Goal: Find specific page/section: Find specific page/section

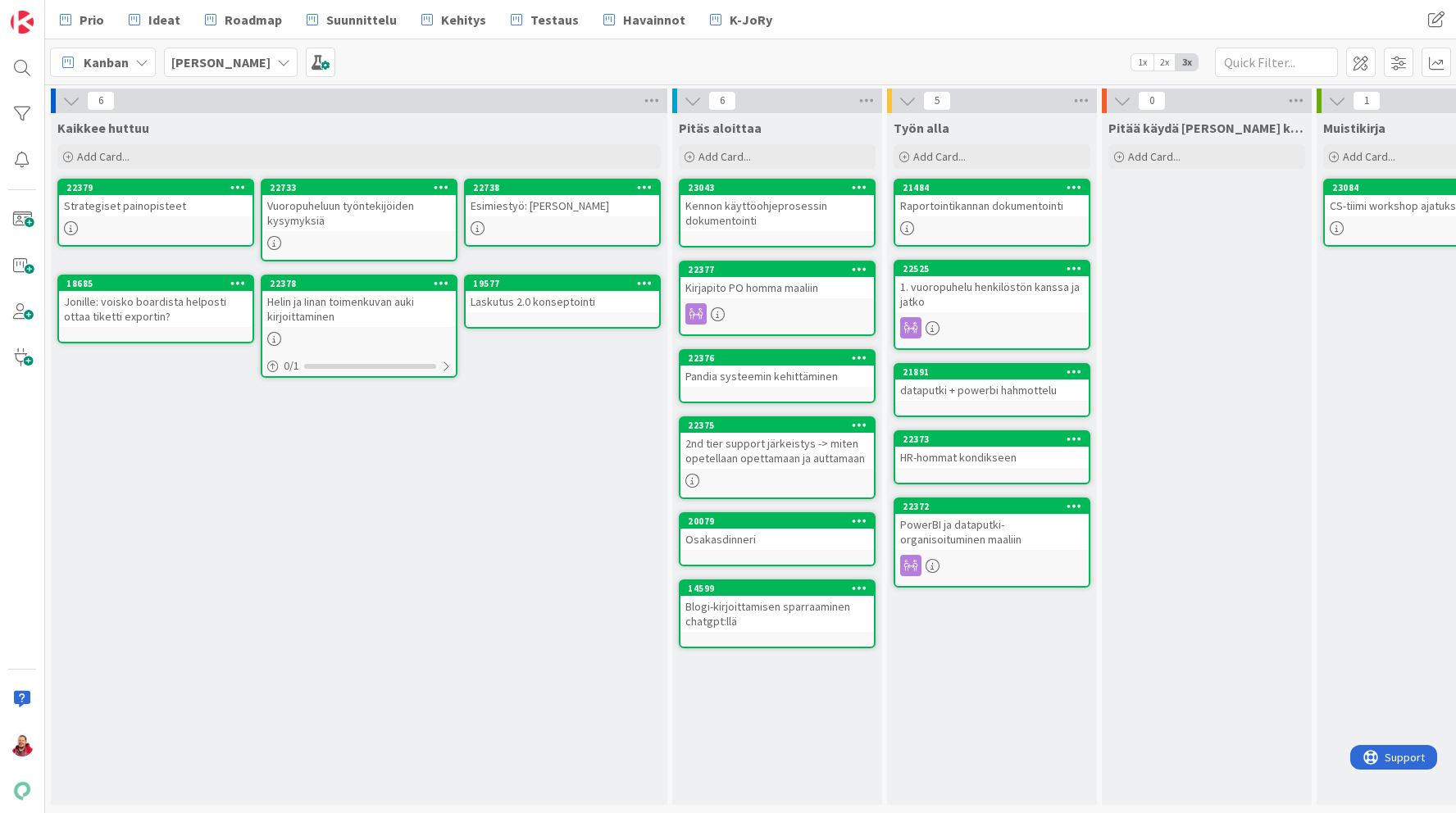
click at [213, 59] on b "[PERSON_NAME]" at bounding box center [221, 62] width 99 height 16
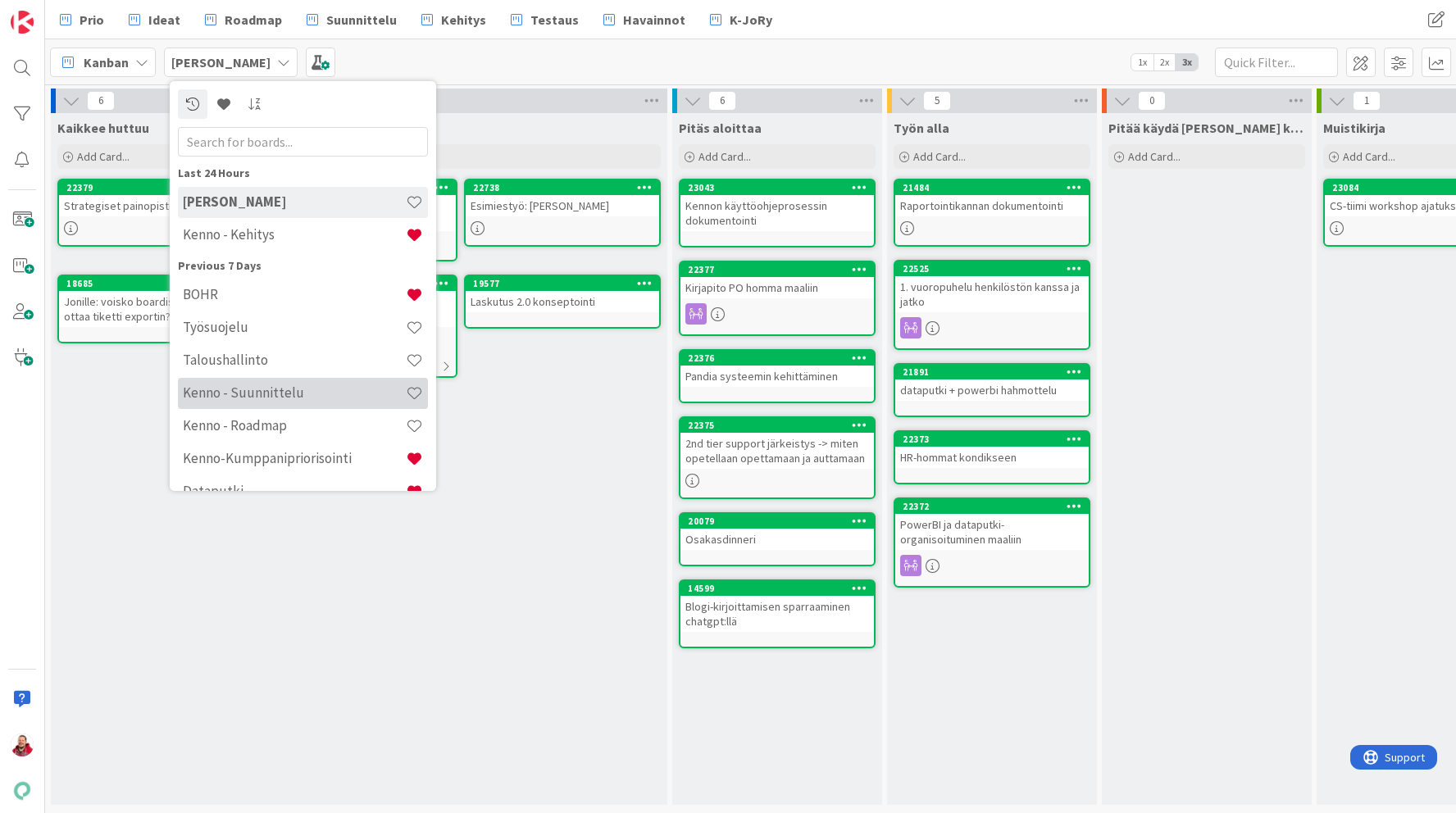
click at [275, 390] on h4 "Kenno - Suunnittelu" at bounding box center [294, 392] width 223 height 16
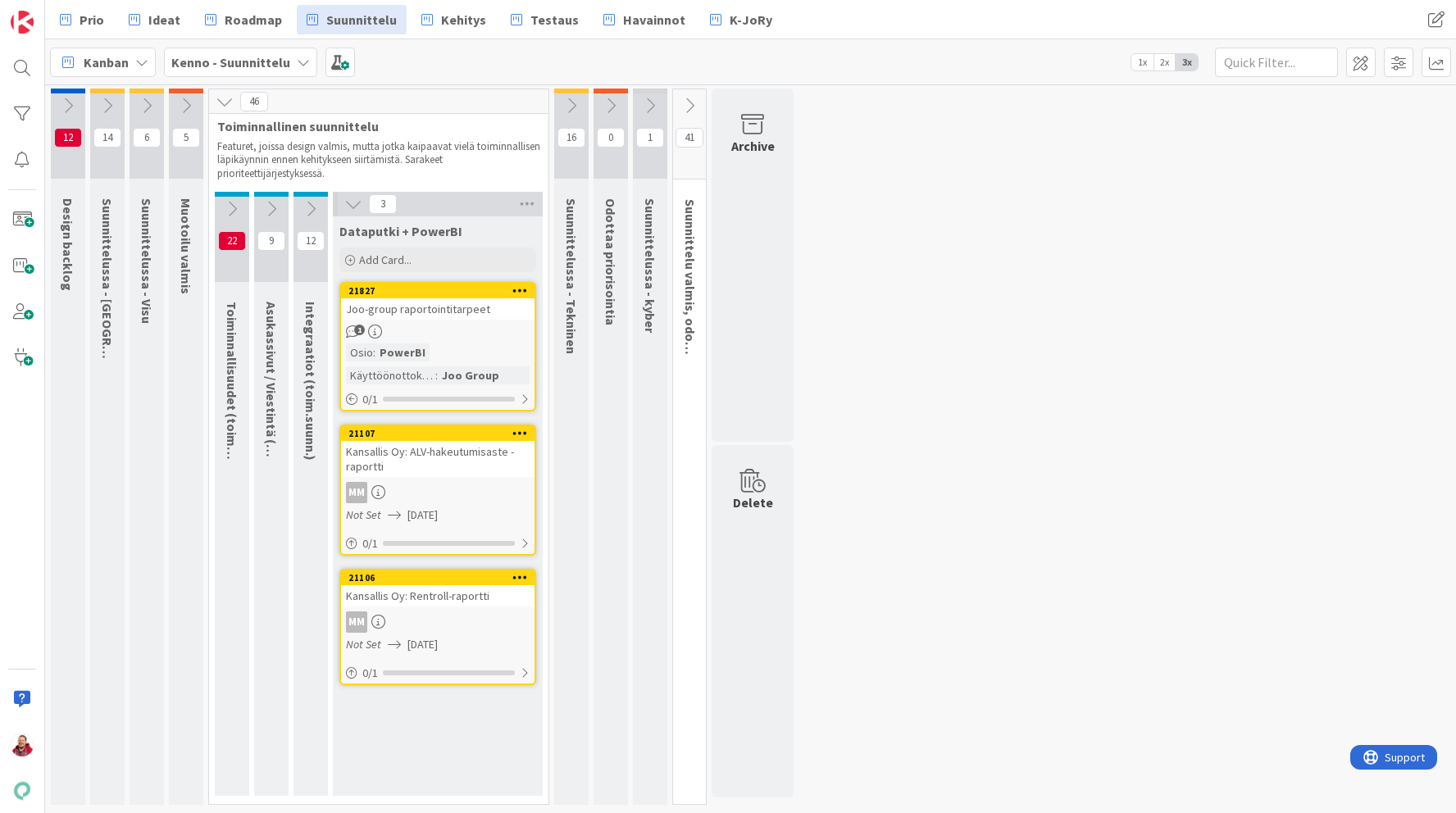
click at [66, 101] on icon at bounding box center [67, 105] width 18 height 18
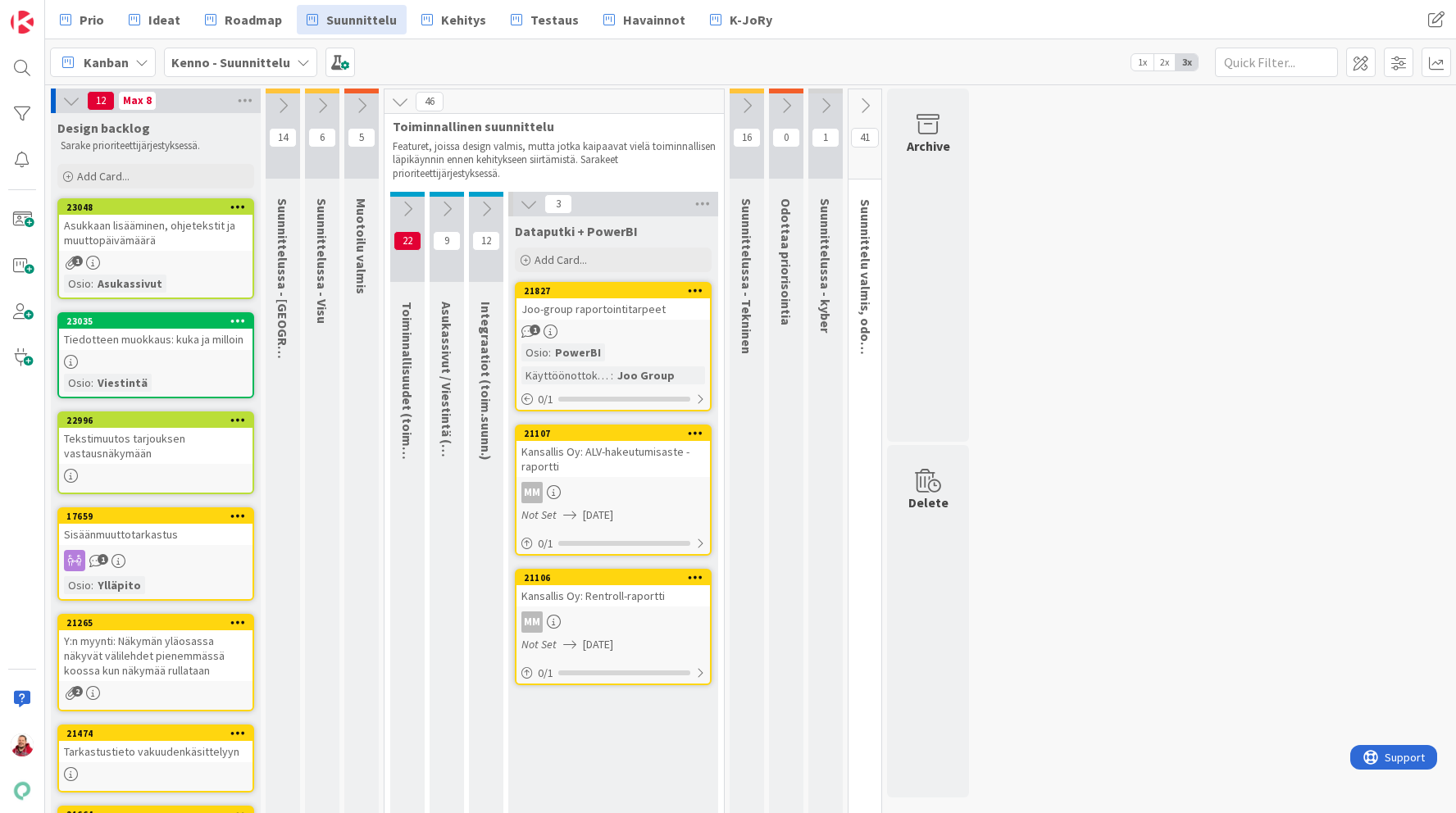
click at [285, 104] on icon at bounding box center [283, 105] width 18 height 18
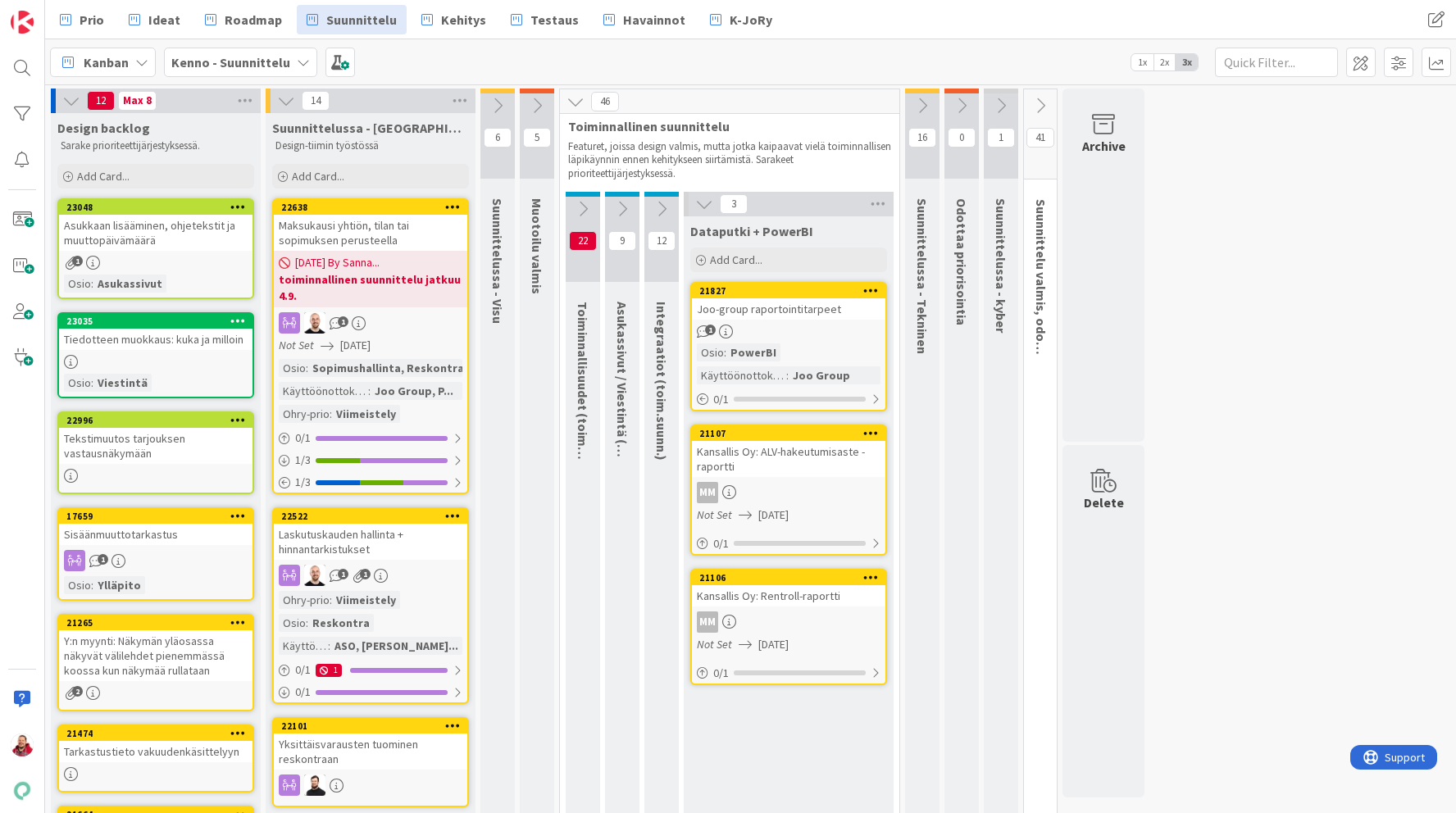
click at [541, 106] on icon at bounding box center [536, 105] width 18 height 18
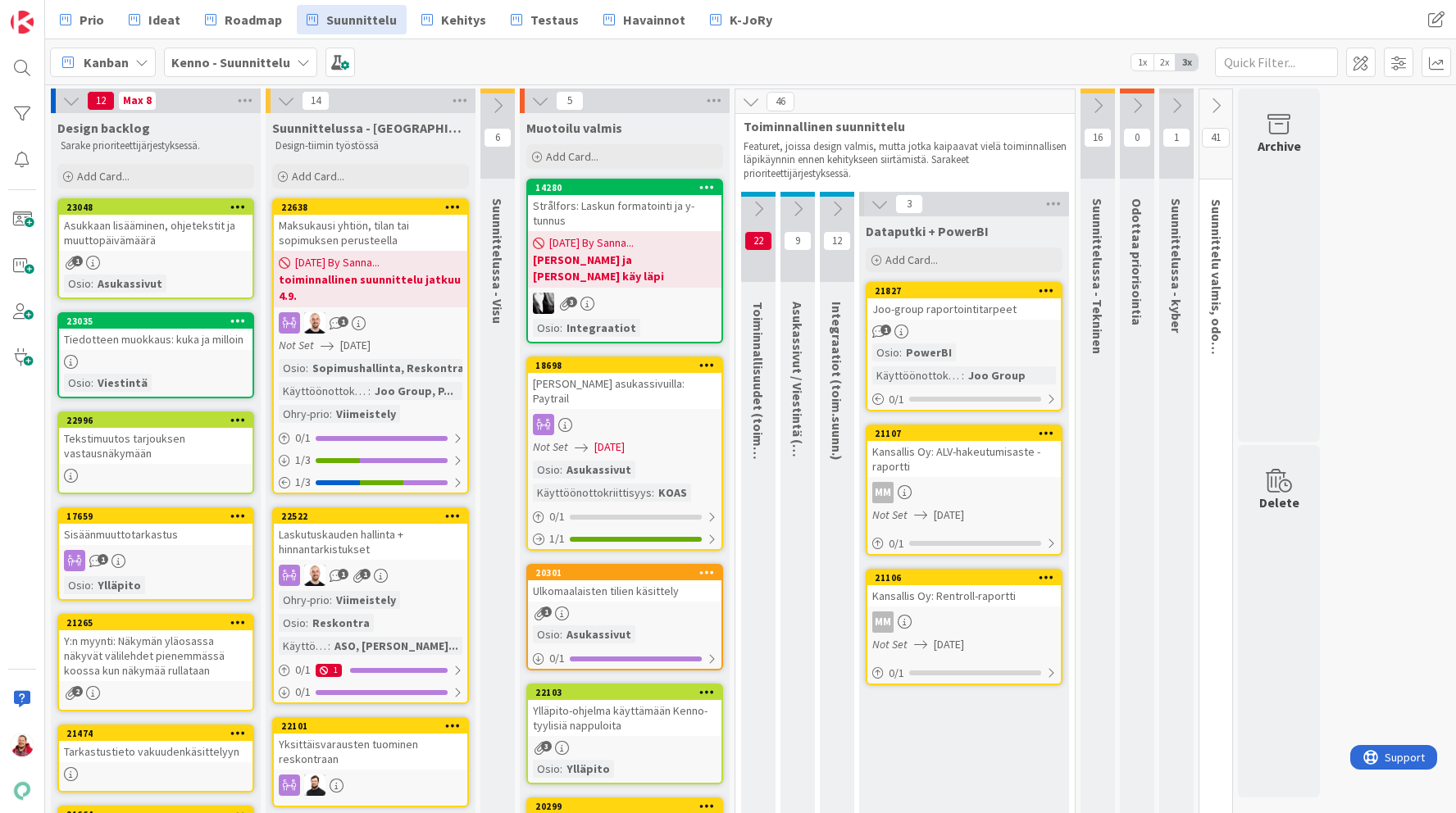
click at [491, 101] on icon at bounding box center [497, 105] width 18 height 18
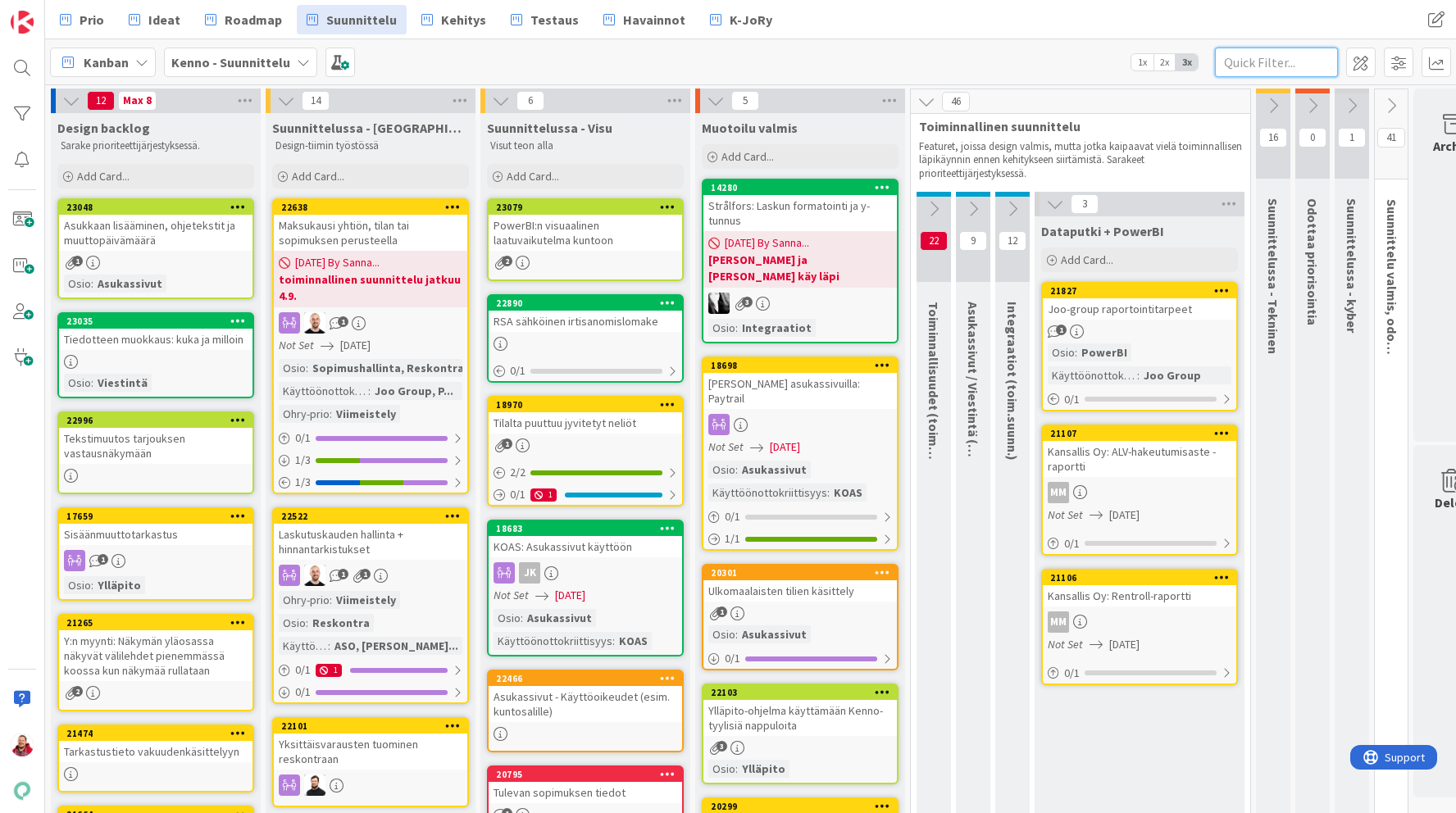
click at [1242, 59] on input "text" at bounding box center [1276, 62] width 123 height 29
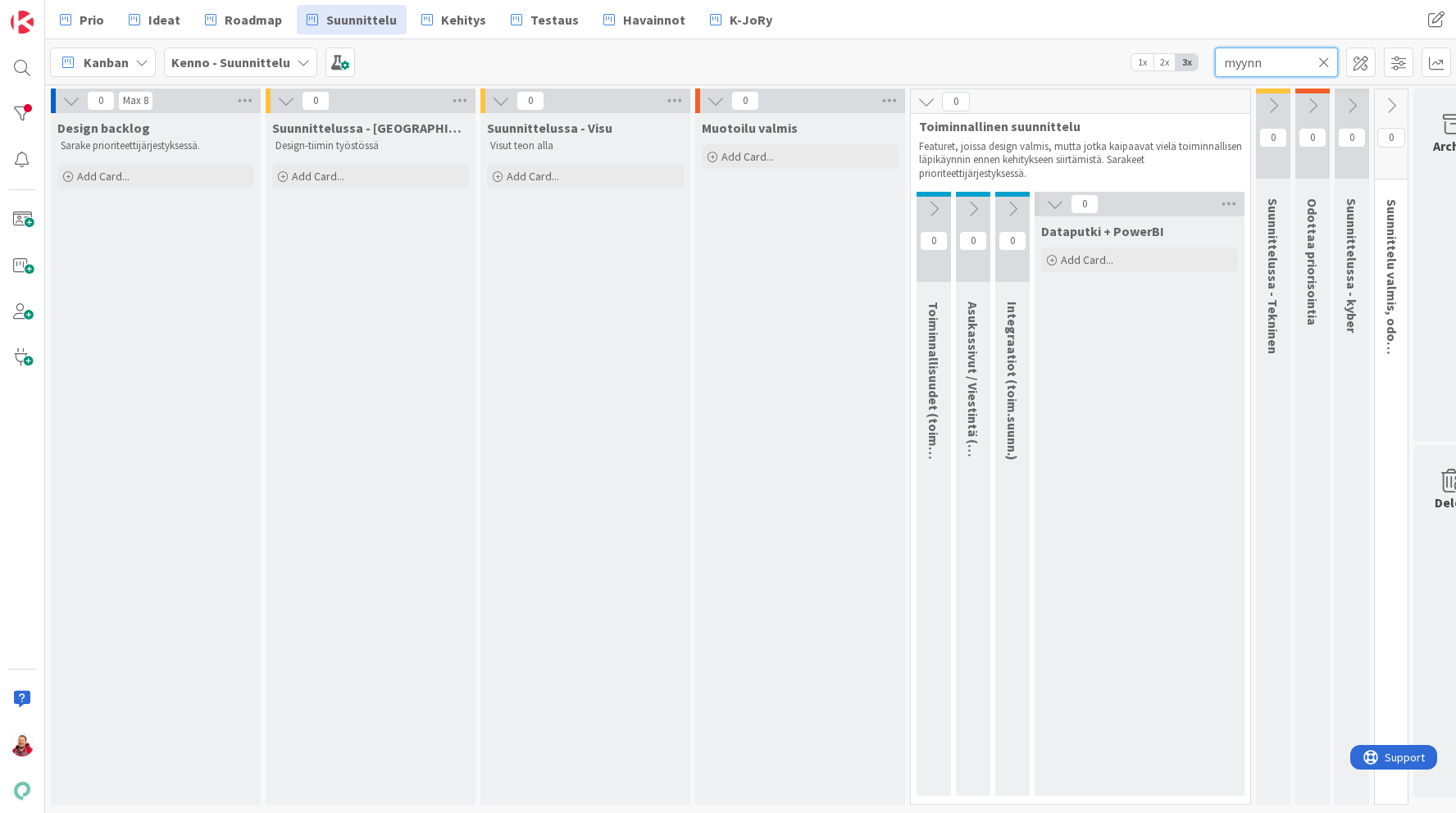
type input "myynn"
click at [277, 70] on b "Kenno - Suunnittelu" at bounding box center [231, 62] width 119 height 16
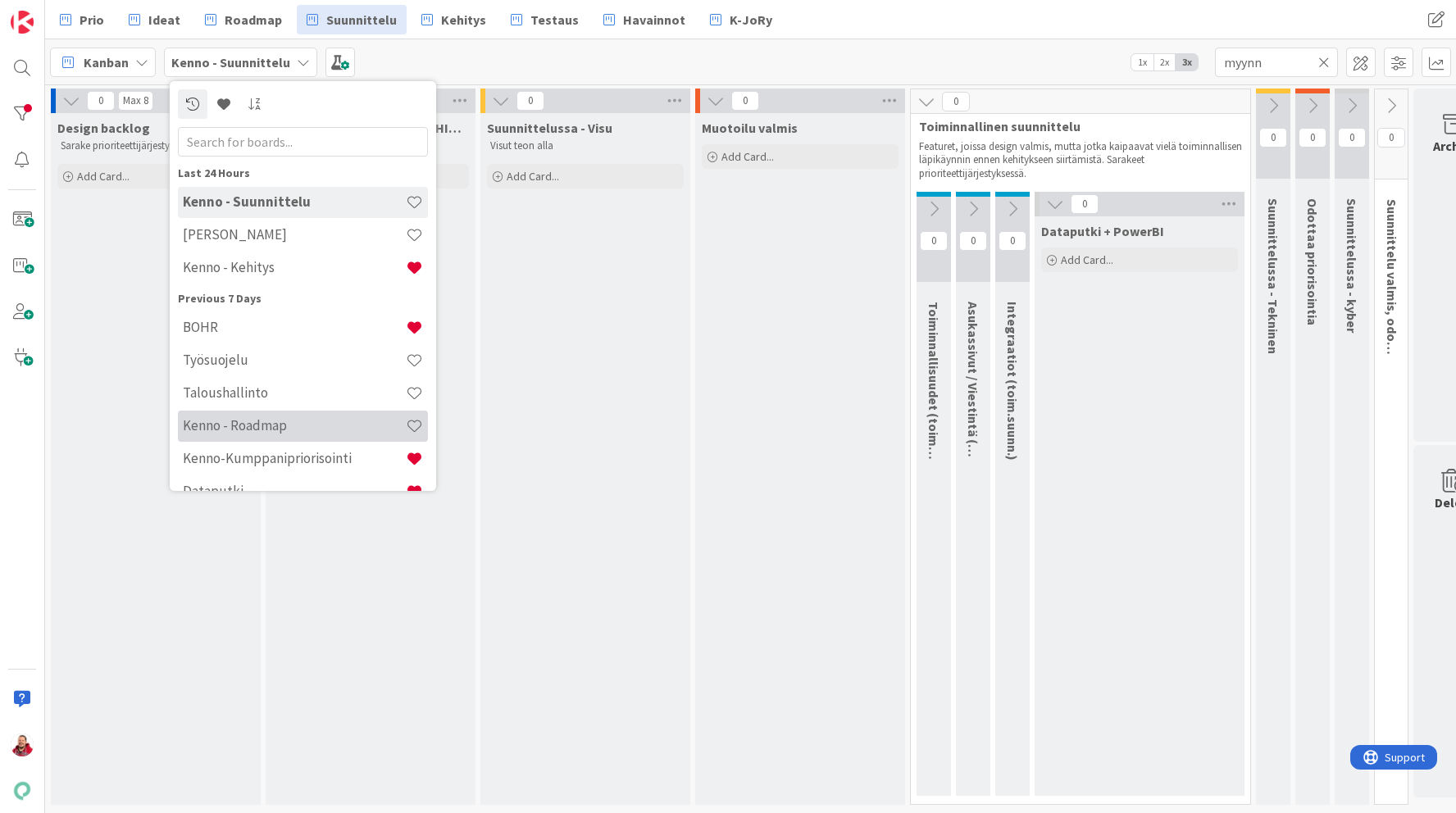
click at [275, 425] on h4 "Kenno - Roadmap" at bounding box center [294, 425] width 223 height 16
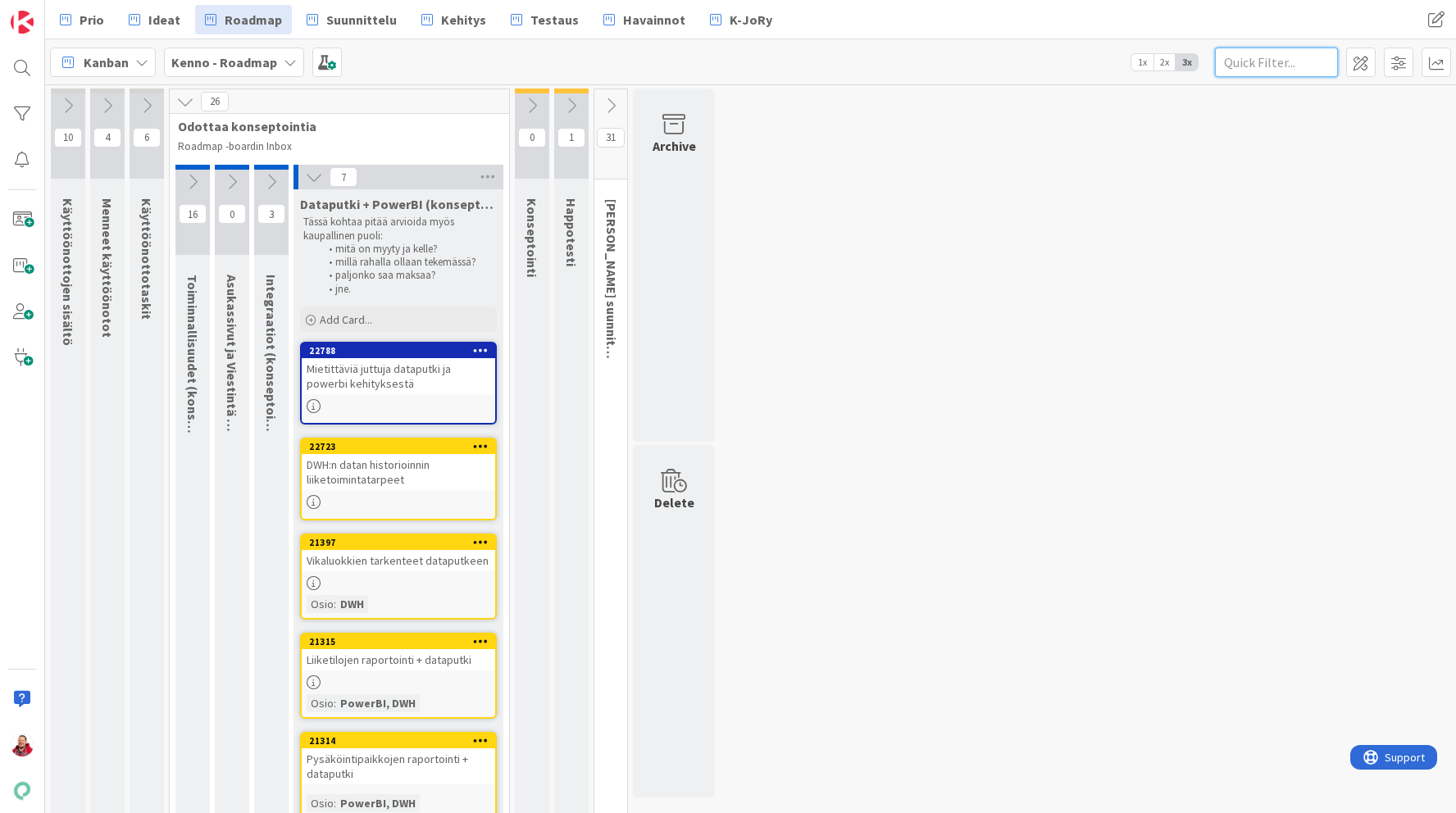
click at [1284, 58] on input "text" at bounding box center [1276, 62] width 123 height 29
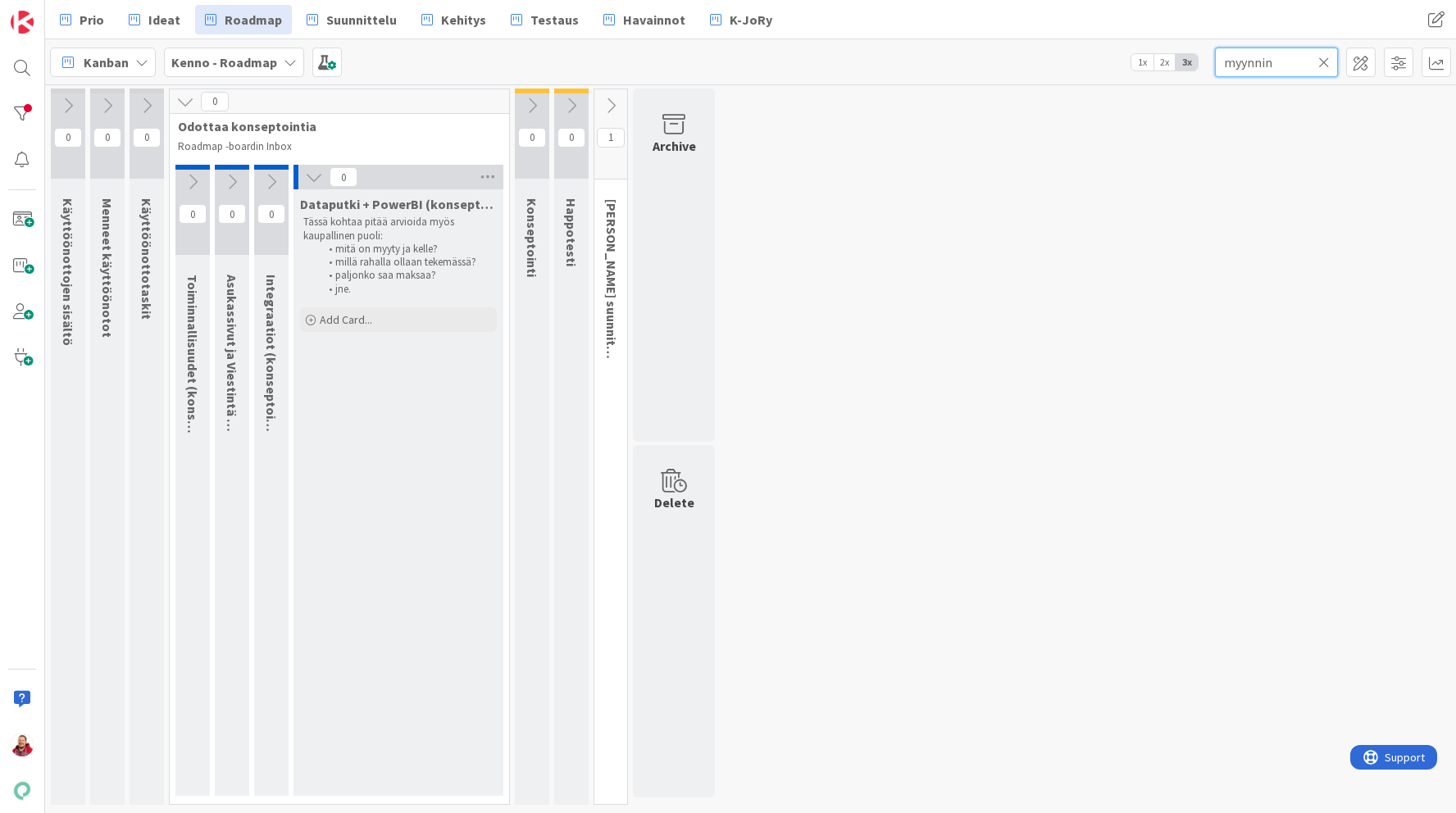
type input "myynnin"
click at [192, 175] on icon at bounding box center [192, 182] width 18 height 18
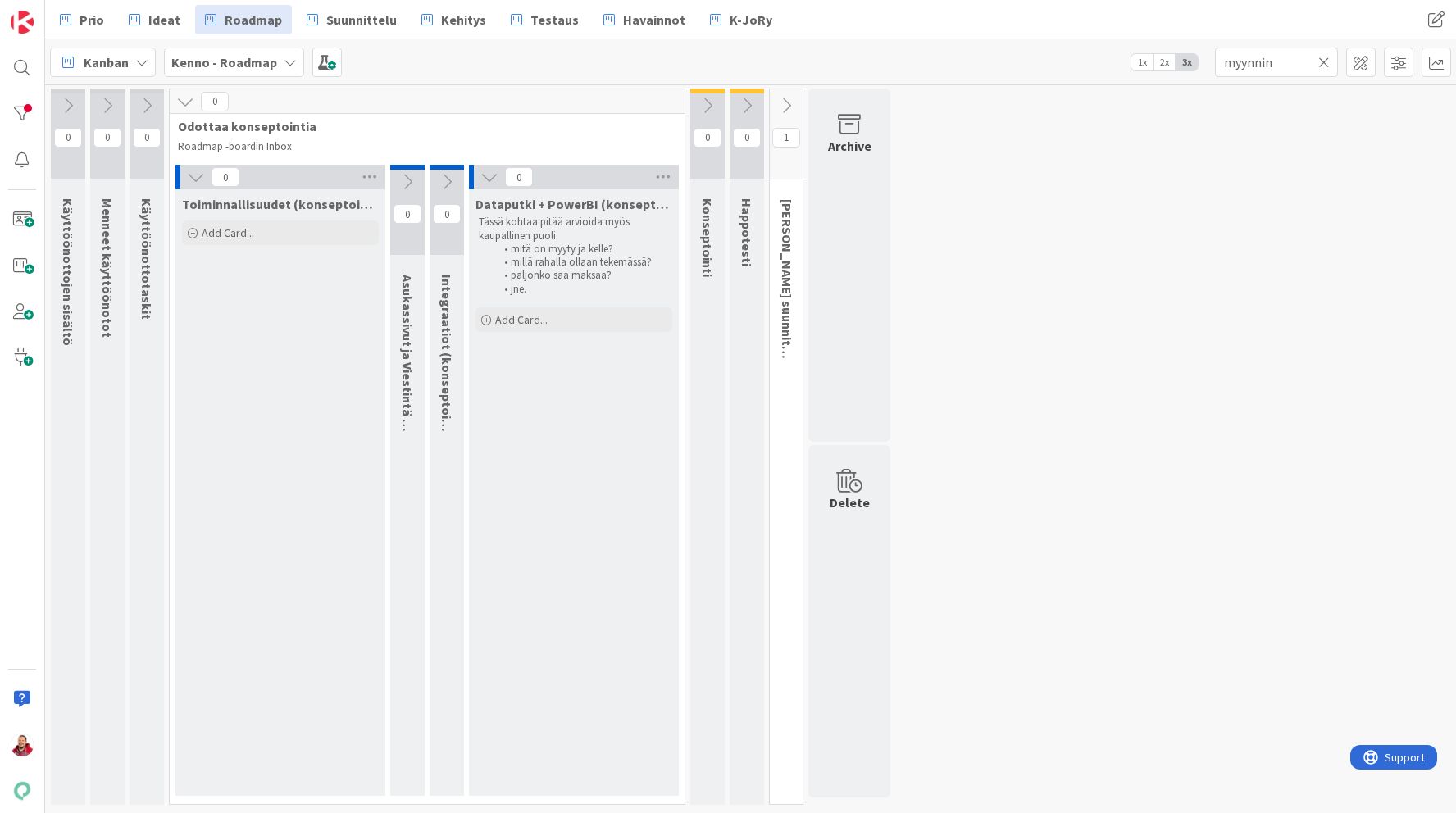
click at [793, 113] on icon at bounding box center [785, 105] width 18 height 18
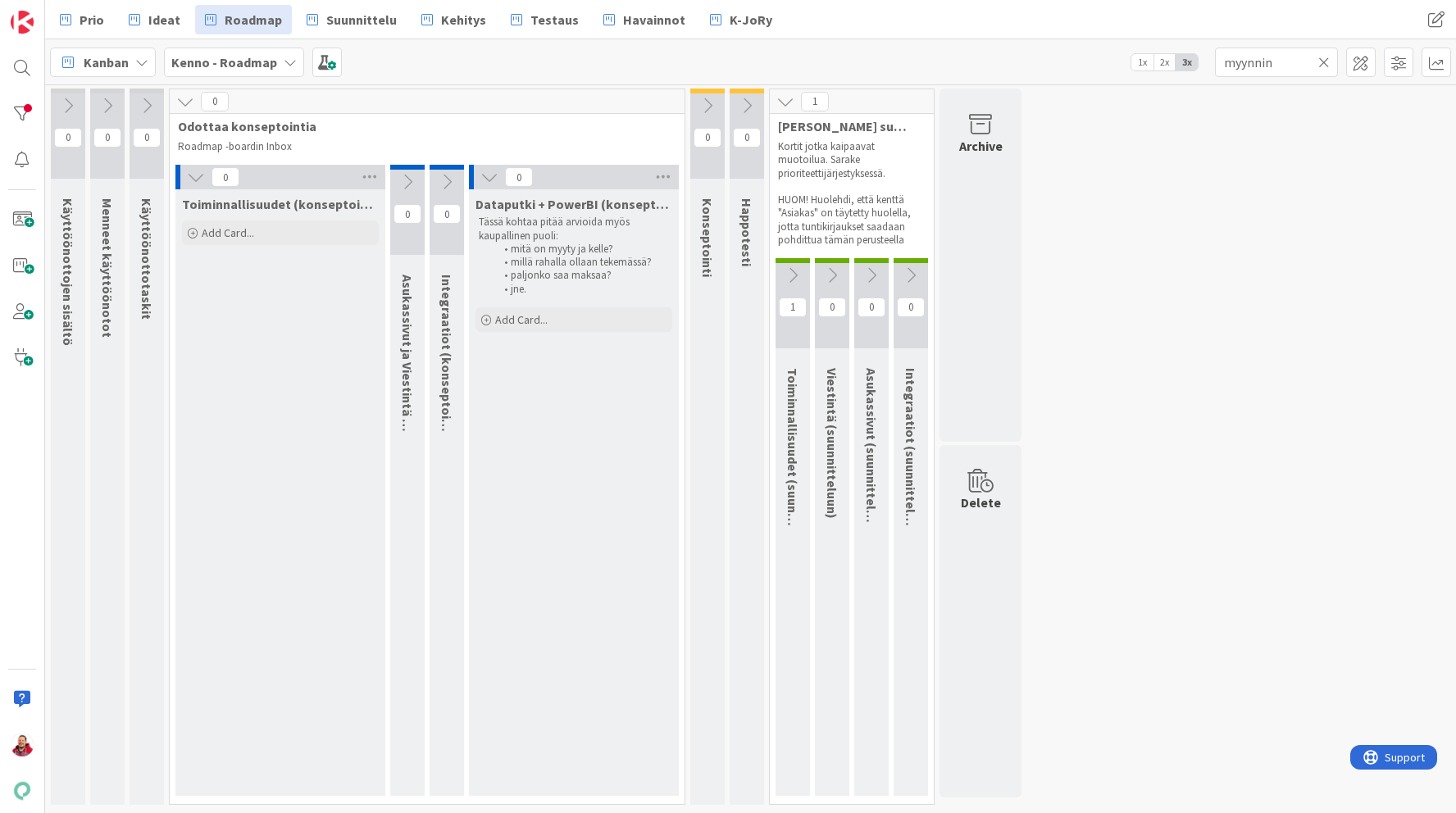
click at [790, 266] on icon at bounding box center [792, 275] width 18 height 18
